Goal: Transaction & Acquisition: Purchase product/service

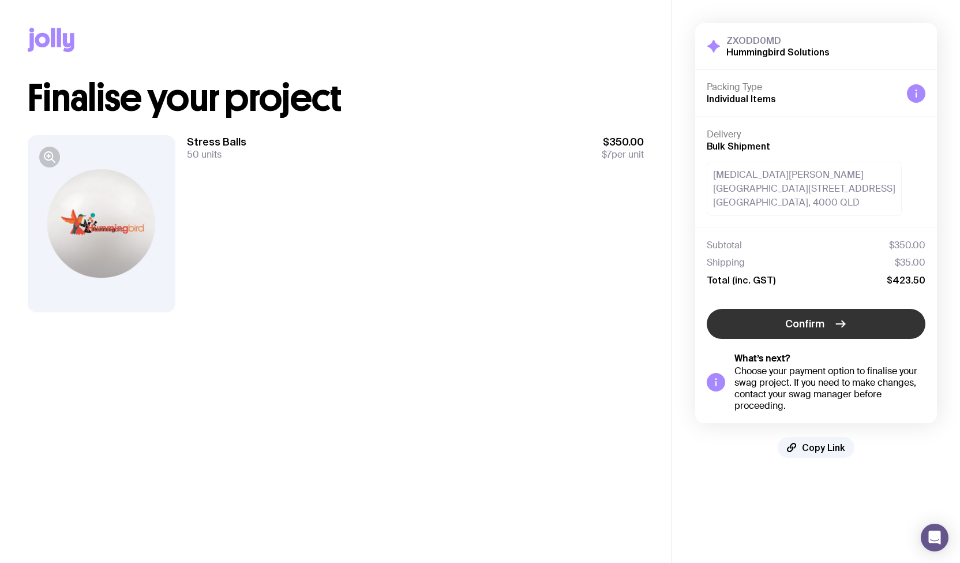
click at [830, 324] on button "Confirm" at bounding box center [816, 324] width 219 height 30
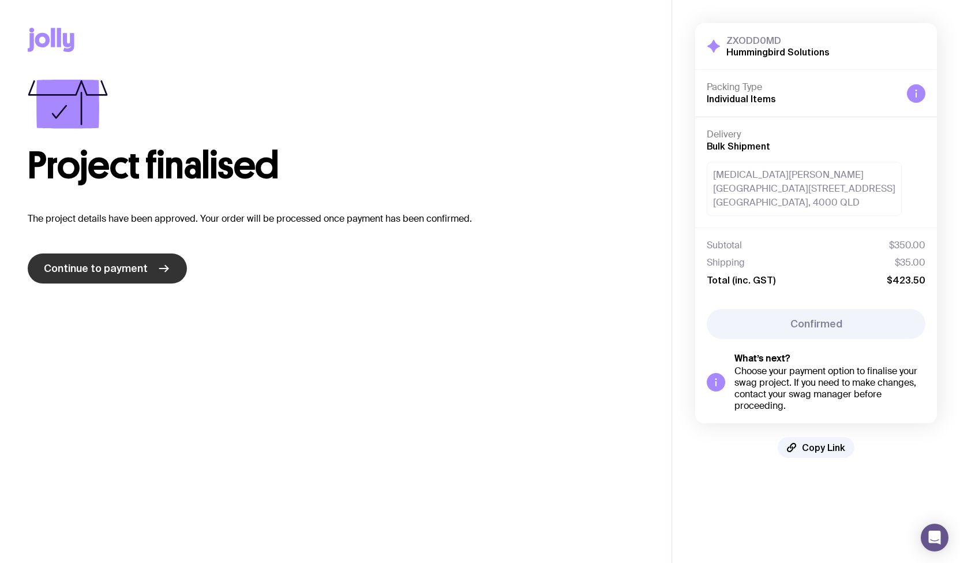
click at [138, 265] on span "Continue to payment" at bounding box center [96, 268] width 104 height 14
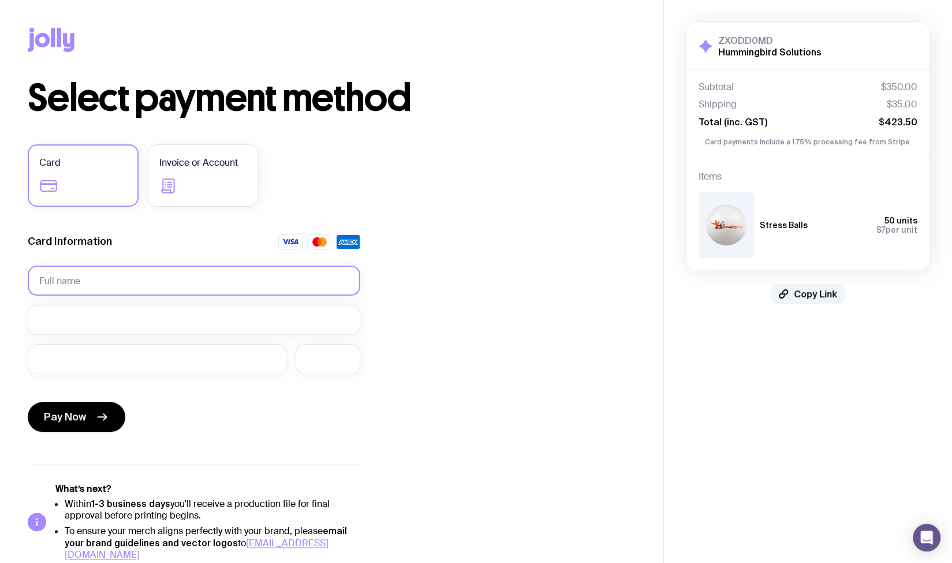
click at [153, 274] on input "text" at bounding box center [194, 280] width 332 height 30
click at [134, 274] on input "text" at bounding box center [194, 280] width 332 height 30
type input "[MEDICAL_DATA][EMAIL_ADDRESS][DOMAIN_NAME]"
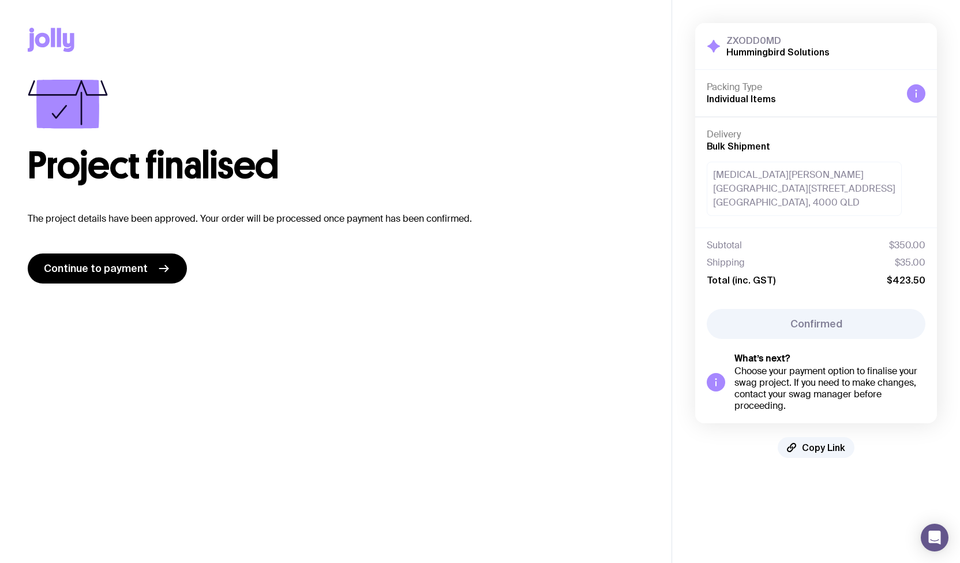
click at [89, 138] on div "Project finalised" at bounding box center [336, 132] width 616 height 104
click at [713, 384] on icon at bounding box center [715, 381] width 9 height 9
click at [182, 284] on main "Copy Link Project finalised The project details have been approved. Your order …" at bounding box center [336, 281] width 672 height 563
click at [151, 279] on link "Continue to payment" at bounding box center [107, 268] width 159 height 30
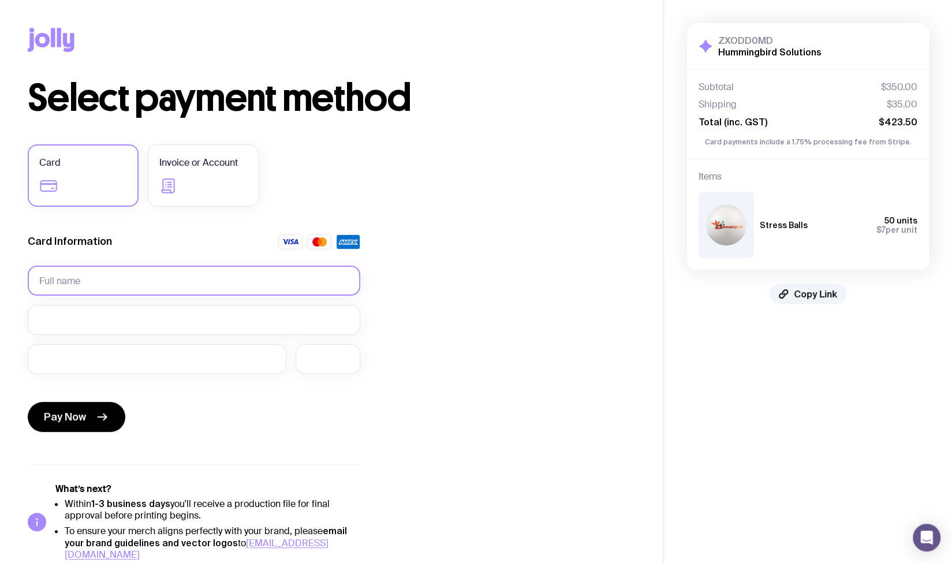
click at [123, 276] on input "text" at bounding box center [194, 280] width 332 height 30
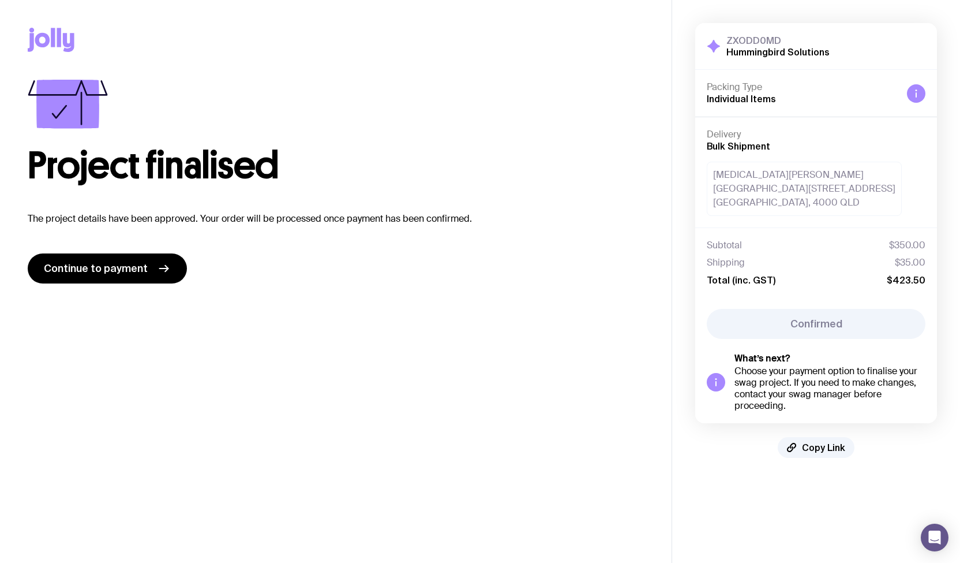
click at [80, 175] on h1 "Project finalised" at bounding box center [336, 165] width 616 height 37
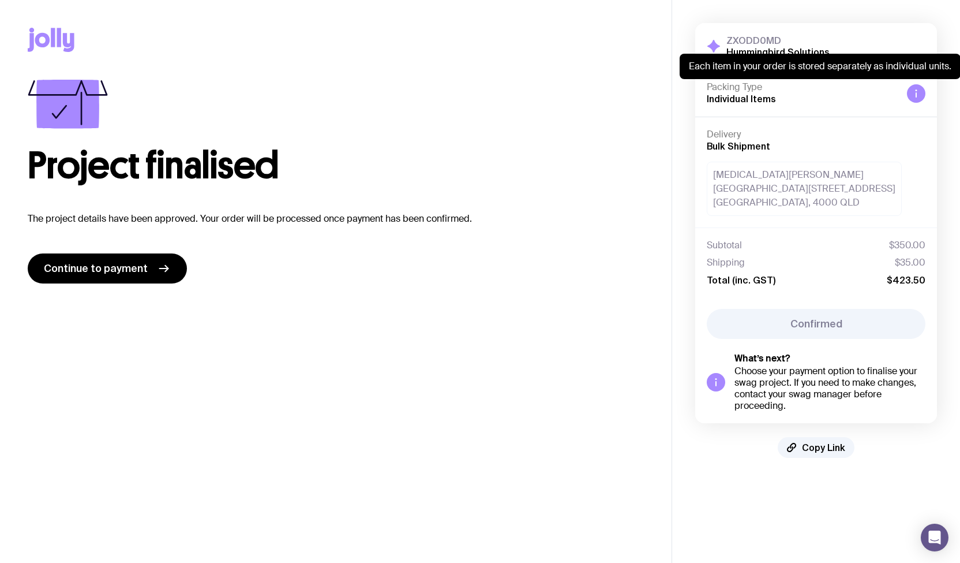
click at [918, 95] on icon at bounding box center [916, 93] width 9 height 9
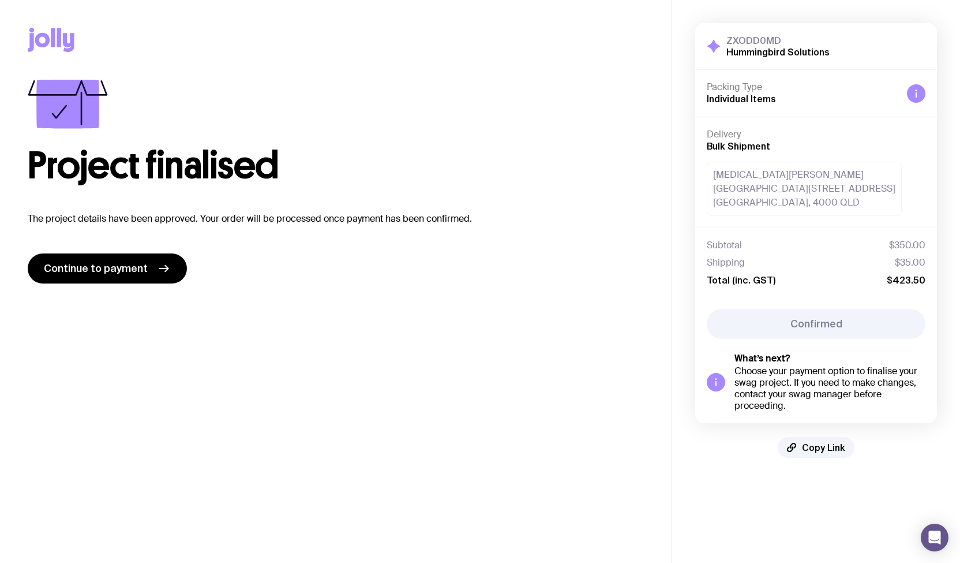
click at [253, 128] on div "Project finalised" at bounding box center [336, 132] width 616 height 104
click at [157, 266] on icon at bounding box center [164, 268] width 14 height 14
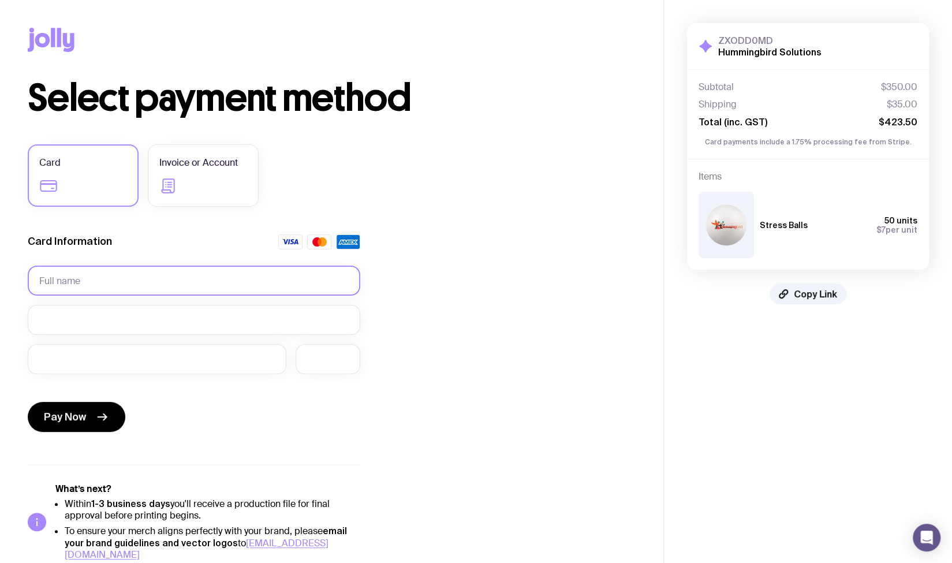
click at [147, 286] on input "text" at bounding box center [194, 280] width 332 height 30
click at [147, 286] on input "[PERSON_NAME]" at bounding box center [194, 280] width 332 height 30
type input "[PERSON_NAME]"
click at [95, 410] on icon "submit" at bounding box center [102, 417] width 14 height 14
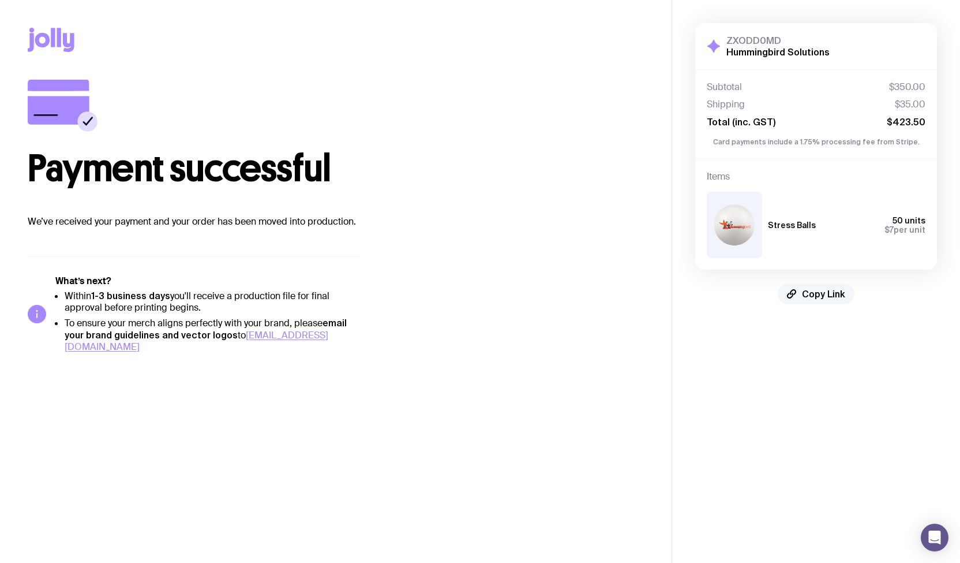
click at [829, 293] on span "Copy Link" at bounding box center [823, 294] width 43 height 12
